Goal: Navigation & Orientation: Find specific page/section

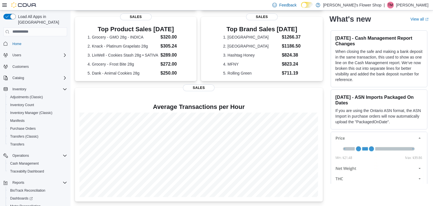
scroll to position [117, 0]
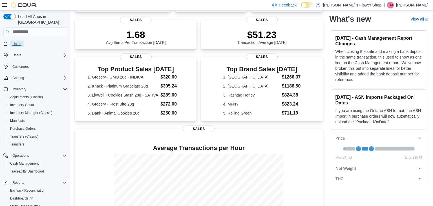
click at [20, 42] on span "Home" at bounding box center [16, 44] width 9 height 5
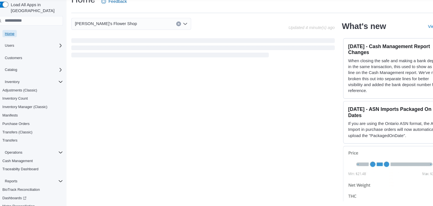
scroll to position [8, 0]
